Goal: Connect with others: Connect with other users

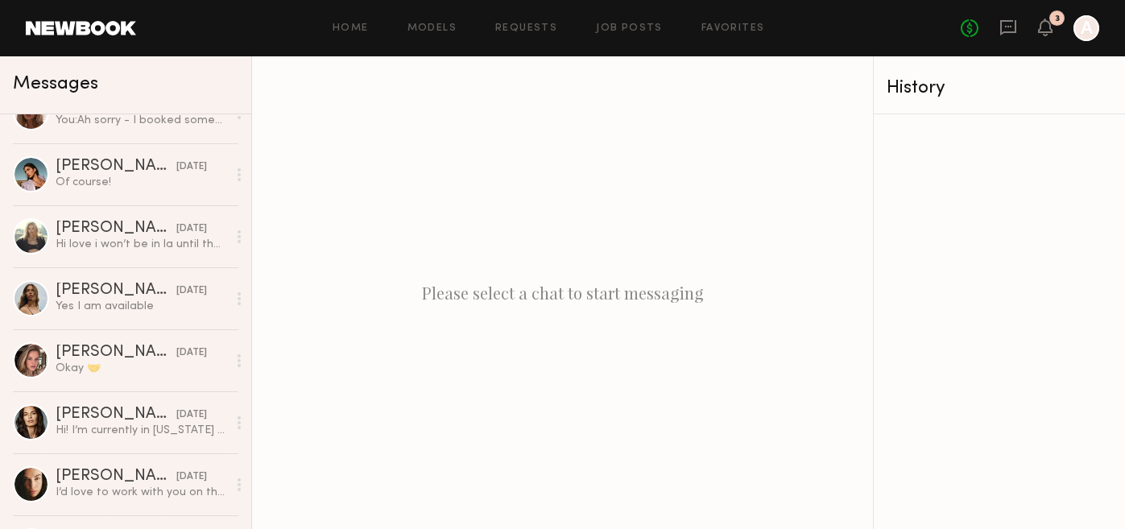
scroll to position [622, 0]
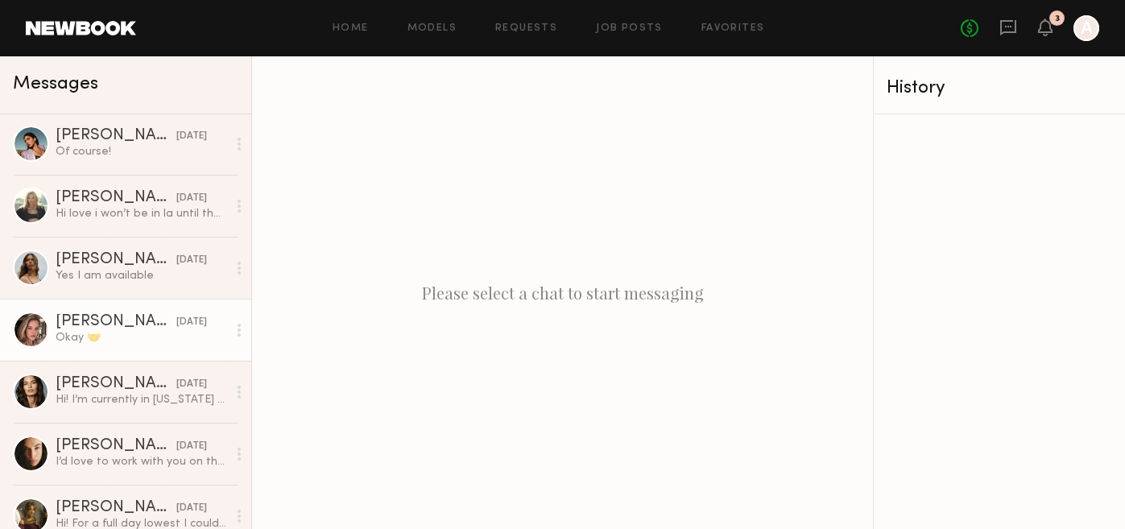
click at [99, 338] on div "Okay 🤝" at bounding box center [142, 337] width 172 height 15
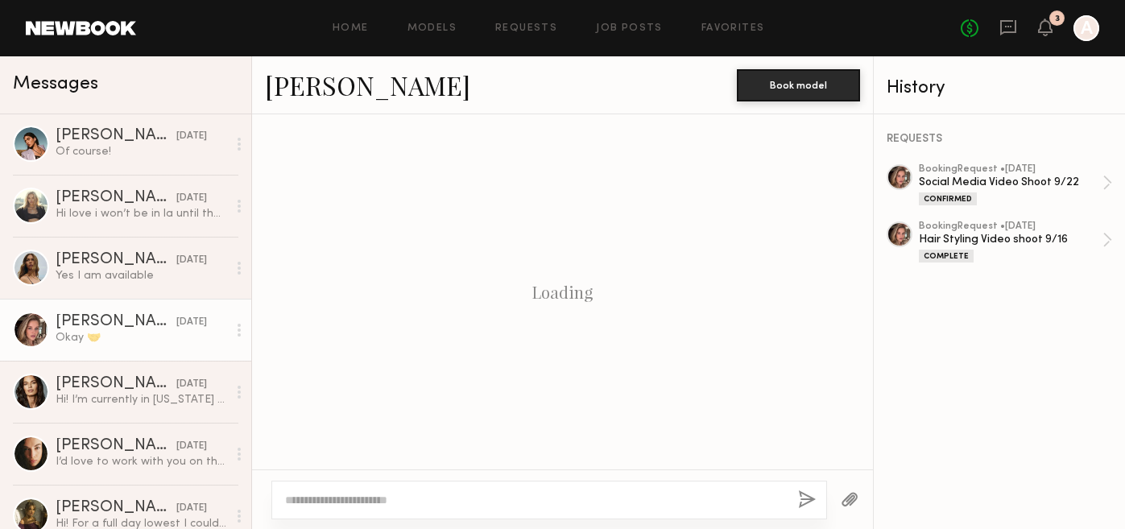
scroll to position [499, 0]
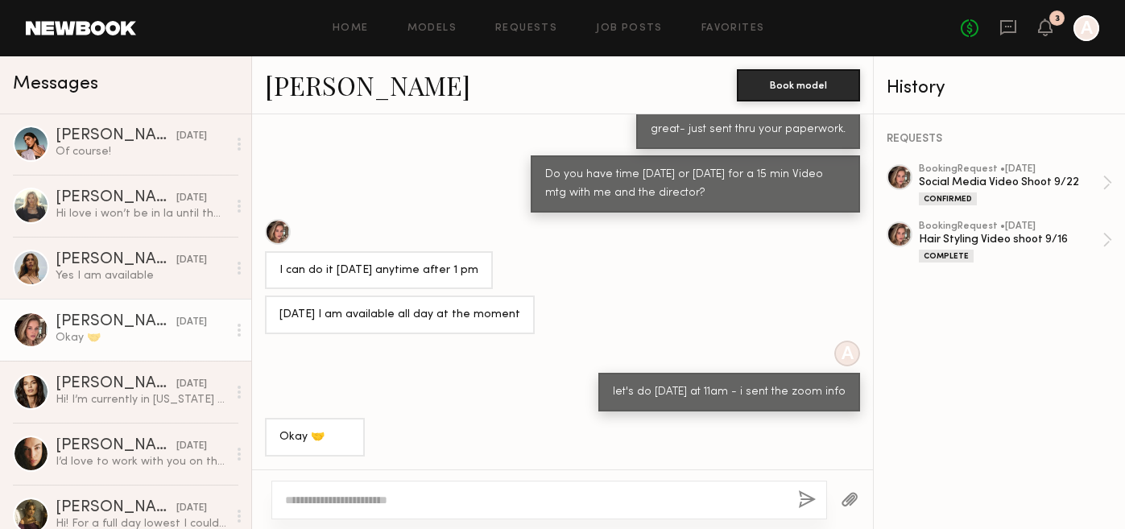
click at [317, 79] on link "[PERSON_NAME]" at bounding box center [367, 85] width 205 height 35
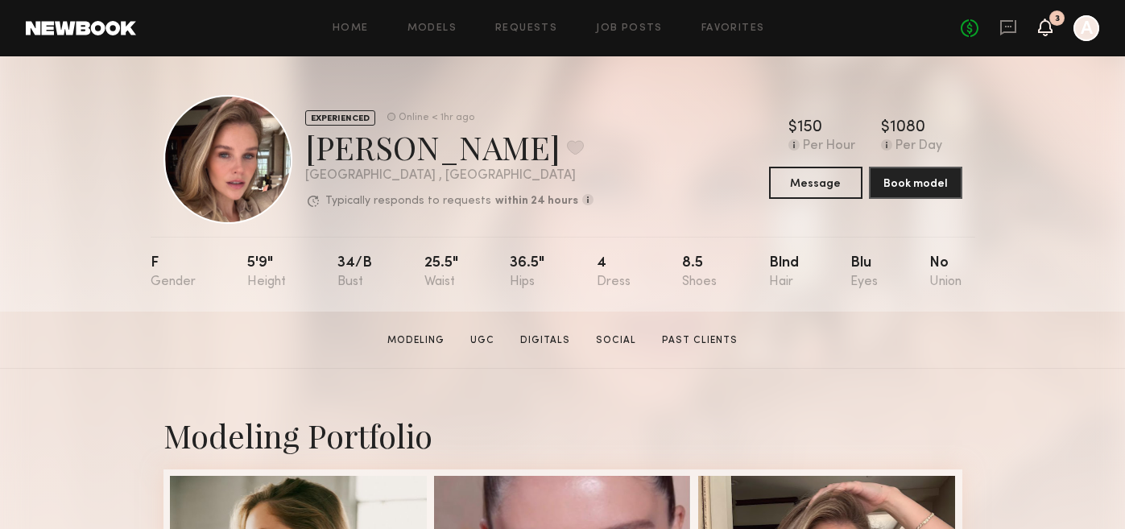
click at [1050, 29] on icon at bounding box center [1045, 26] width 13 height 11
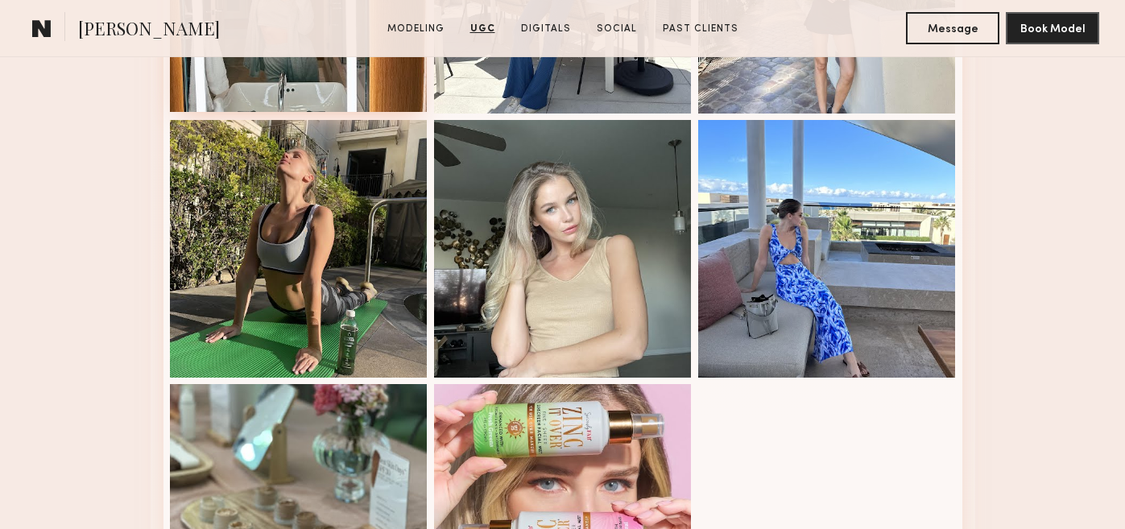
scroll to position [2779, 0]
